Goal: Navigation & Orientation: Find specific page/section

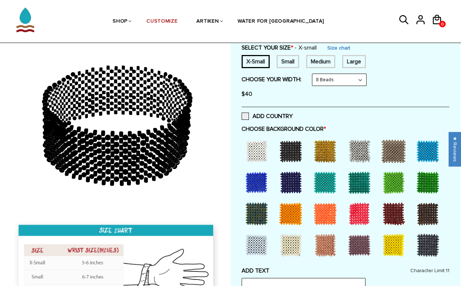
scroll to position [119, 0]
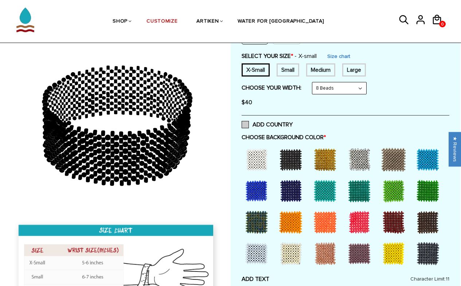
click at [249, 124] on label "ADD COUNTRY" at bounding box center [266, 124] width 51 height 7
click at [292, 122] on input "ADD COUNTRY" at bounding box center [292, 122] width 0 height 0
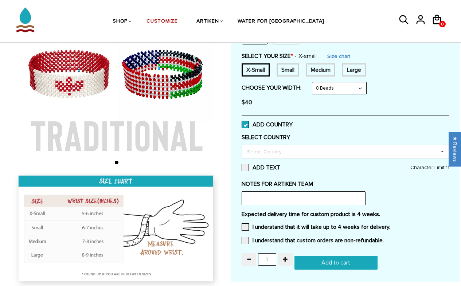
click at [245, 124] on span at bounding box center [244, 124] width 7 height 7
click at [292, 122] on input "ADD COUNTRY" at bounding box center [292, 122] width 0 height 0
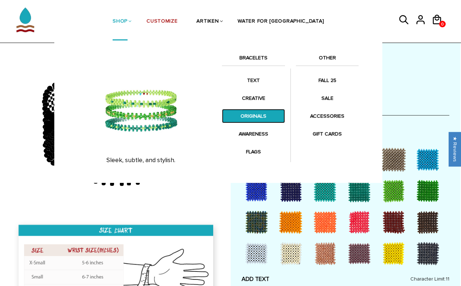
click at [253, 119] on link "ORIGINALS" at bounding box center [253, 116] width 63 height 14
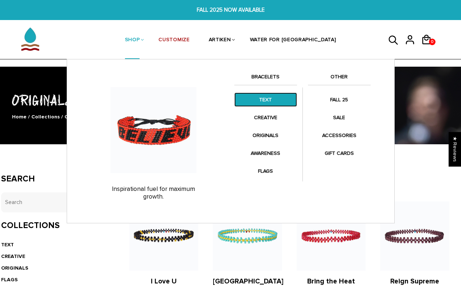
click at [262, 98] on link "TEXT" at bounding box center [265, 99] width 63 height 14
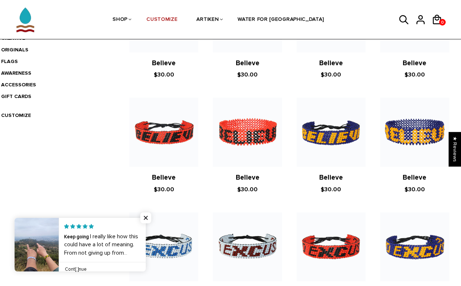
scroll to position [580, 0]
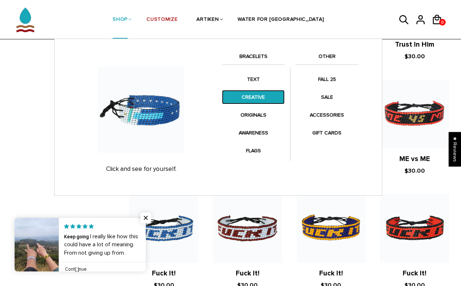
click at [260, 92] on link "CREATIVE" at bounding box center [253, 97] width 63 height 14
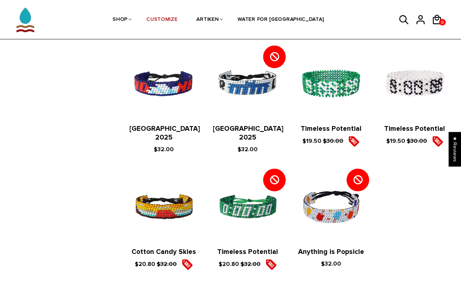
scroll to position [800, 0]
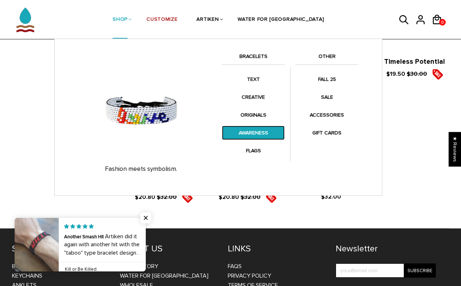
click at [264, 130] on link "AWARENESS" at bounding box center [253, 133] width 63 height 14
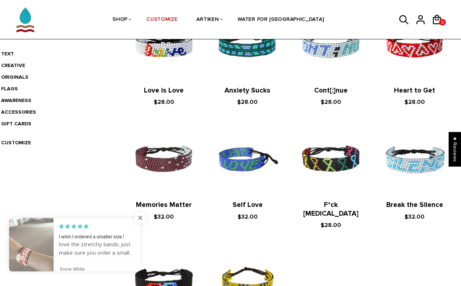
scroll to position [294, 0]
